Goal: Information Seeking & Learning: Learn about a topic

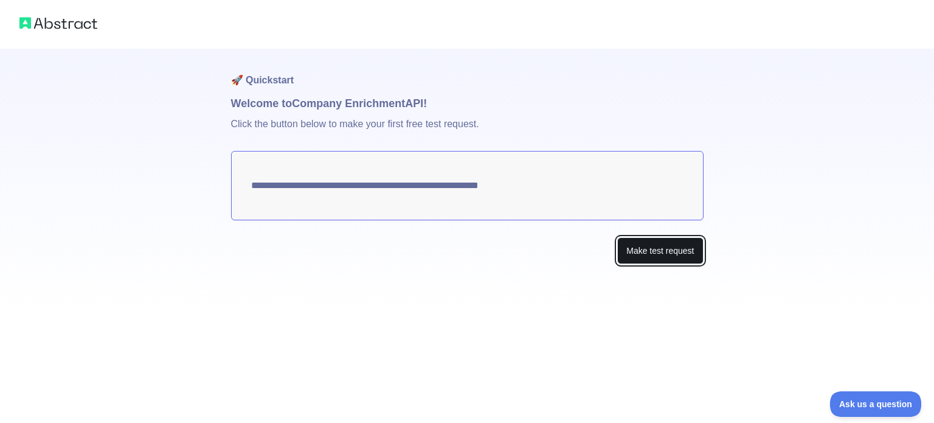
click at [657, 243] on button "Make test request" at bounding box center [660, 250] width 86 height 27
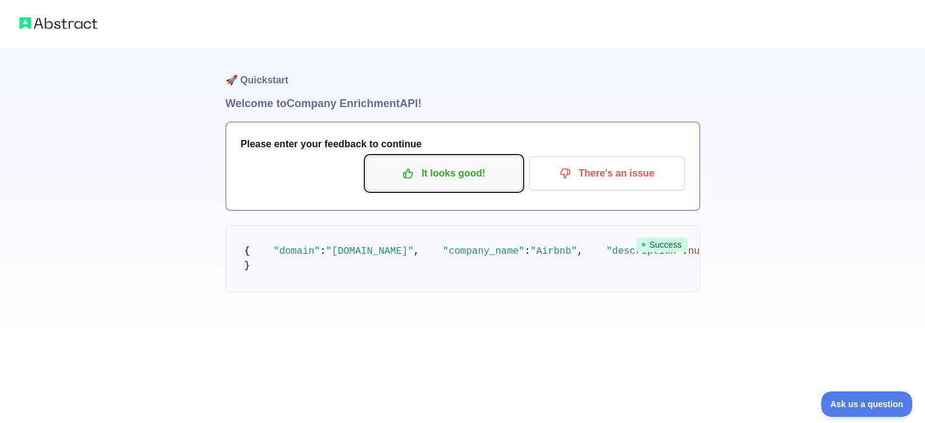
click at [477, 177] on p "It looks good!" at bounding box center [443, 173] width 137 height 21
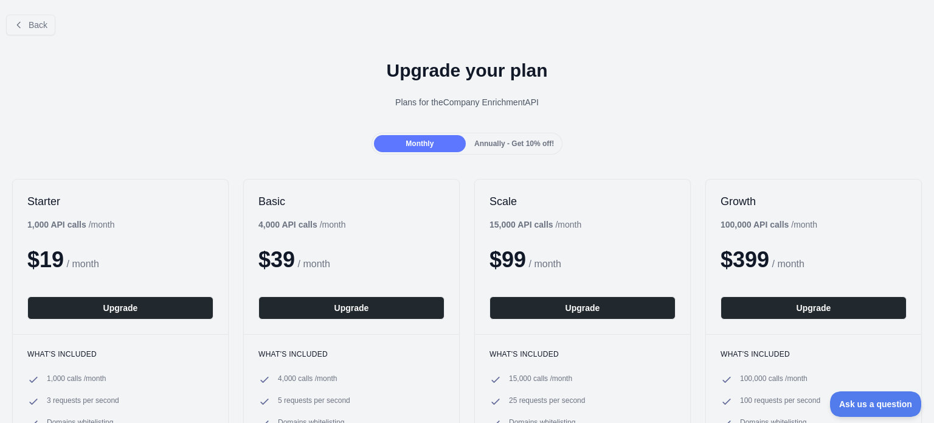
click at [493, 147] on span "Annually - Get 10% off!" at bounding box center [514, 143] width 80 height 9
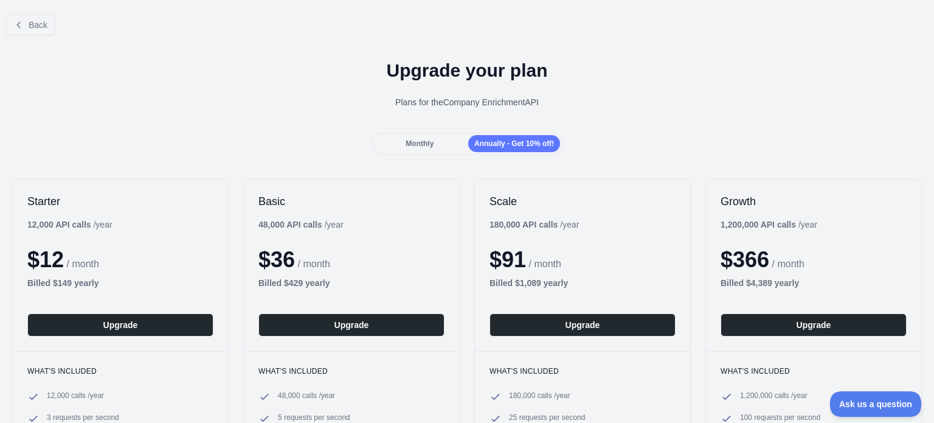
click at [435, 140] on div "Monthly" at bounding box center [420, 143] width 92 height 17
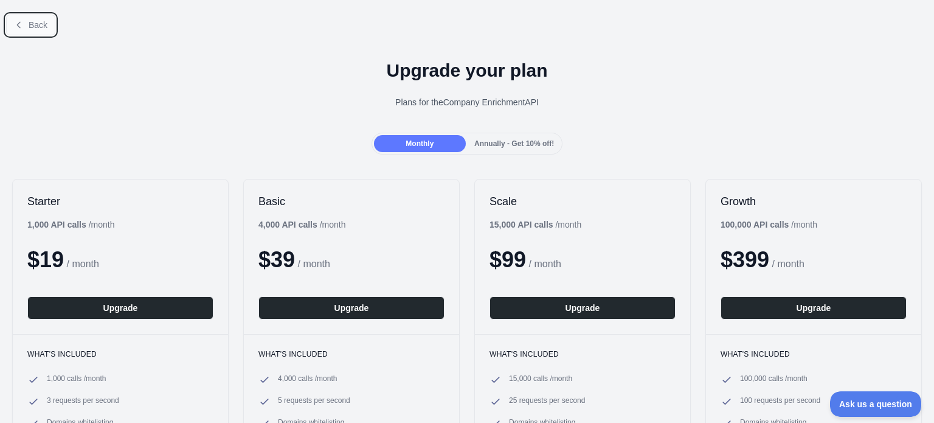
click at [34, 28] on span "Back" at bounding box center [38, 25] width 19 height 10
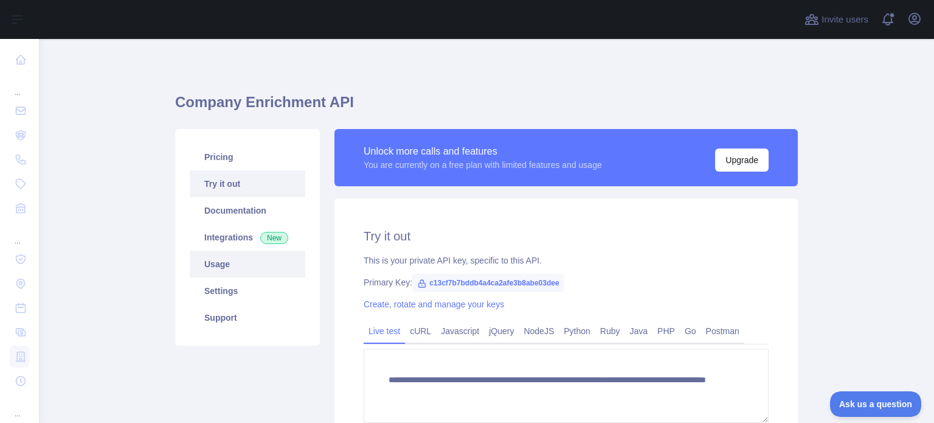
click at [223, 269] on link "Usage" at bounding box center [248, 264] width 116 height 27
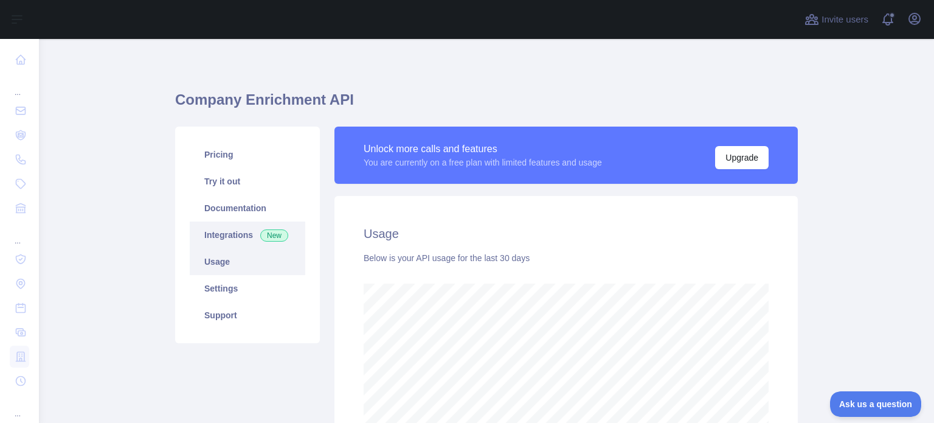
scroll to position [2, 0]
click at [218, 155] on link "Pricing" at bounding box center [248, 155] width 116 height 27
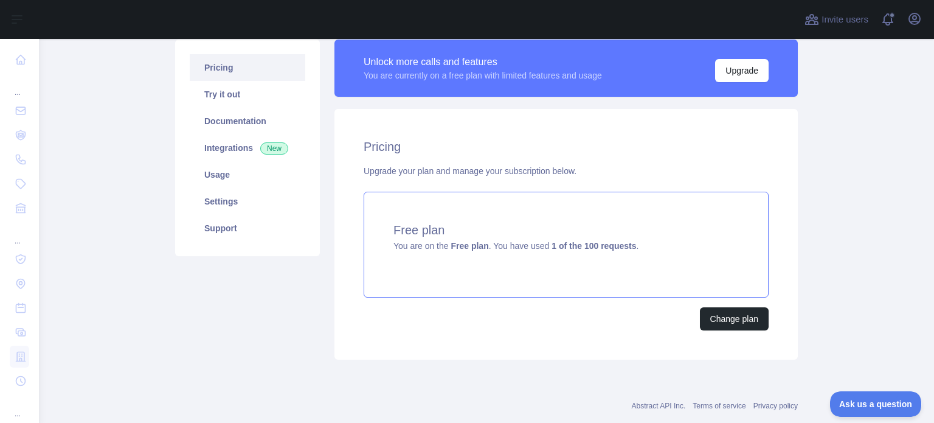
scroll to position [54, 0]
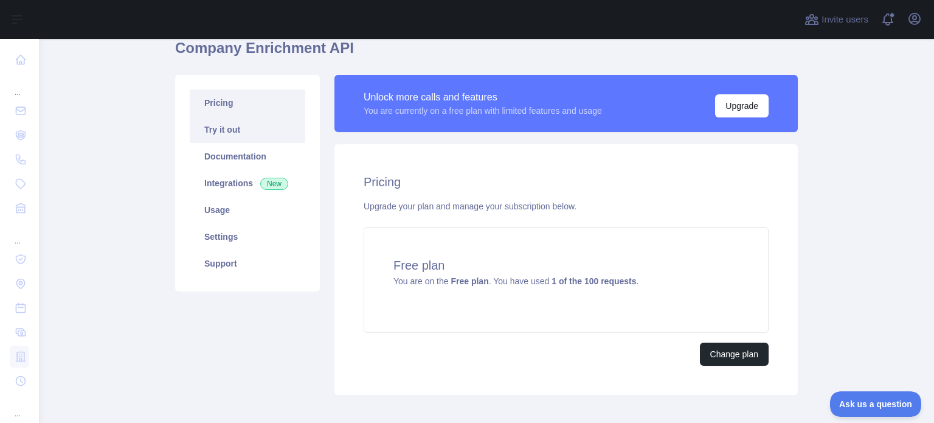
click at [227, 134] on link "Try it out" at bounding box center [248, 129] width 116 height 27
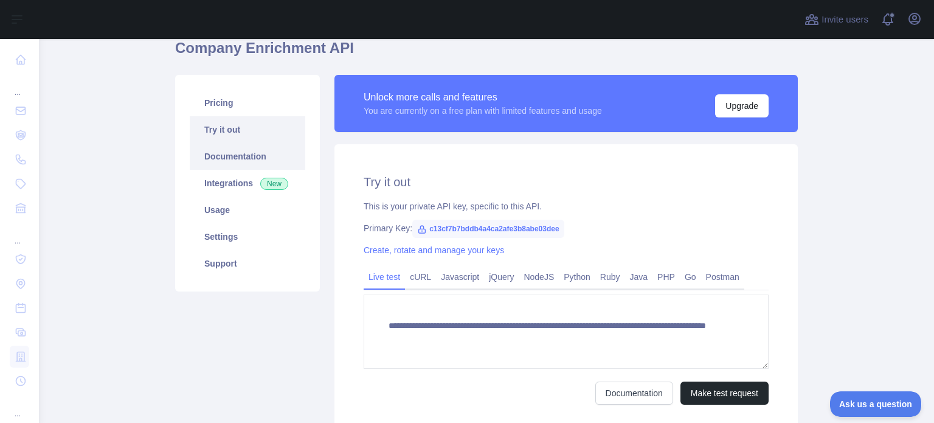
click at [232, 150] on link "Documentation" at bounding box center [248, 156] width 116 height 27
click at [237, 183] on link "Integrations New" at bounding box center [248, 183] width 116 height 27
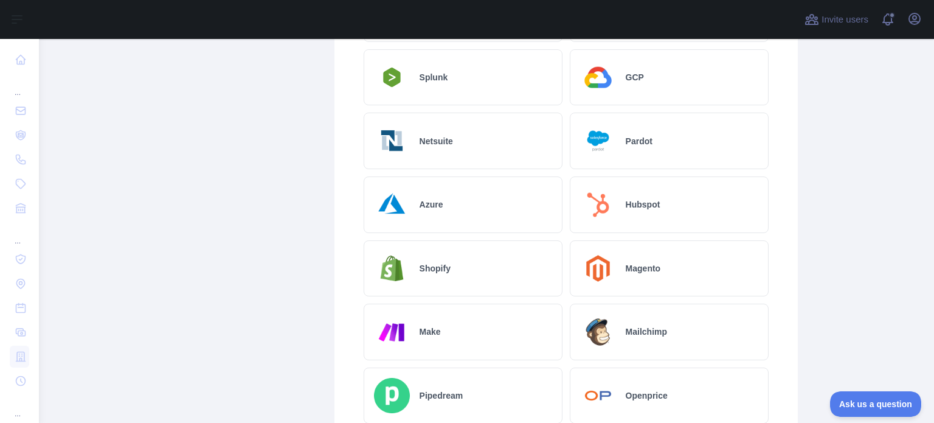
scroll to position [300, 0]
